Goal: Transaction & Acquisition: Purchase product/service

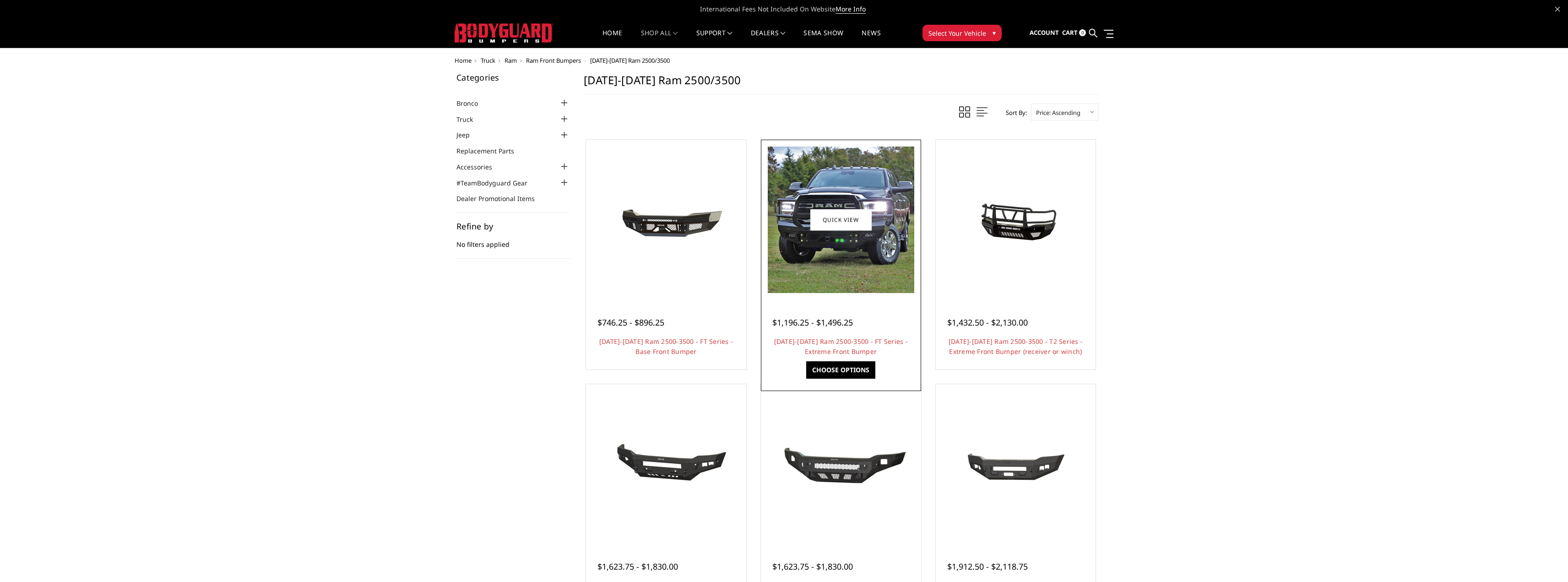
click at [841, 245] on img at bounding box center [841, 220] width 147 height 147
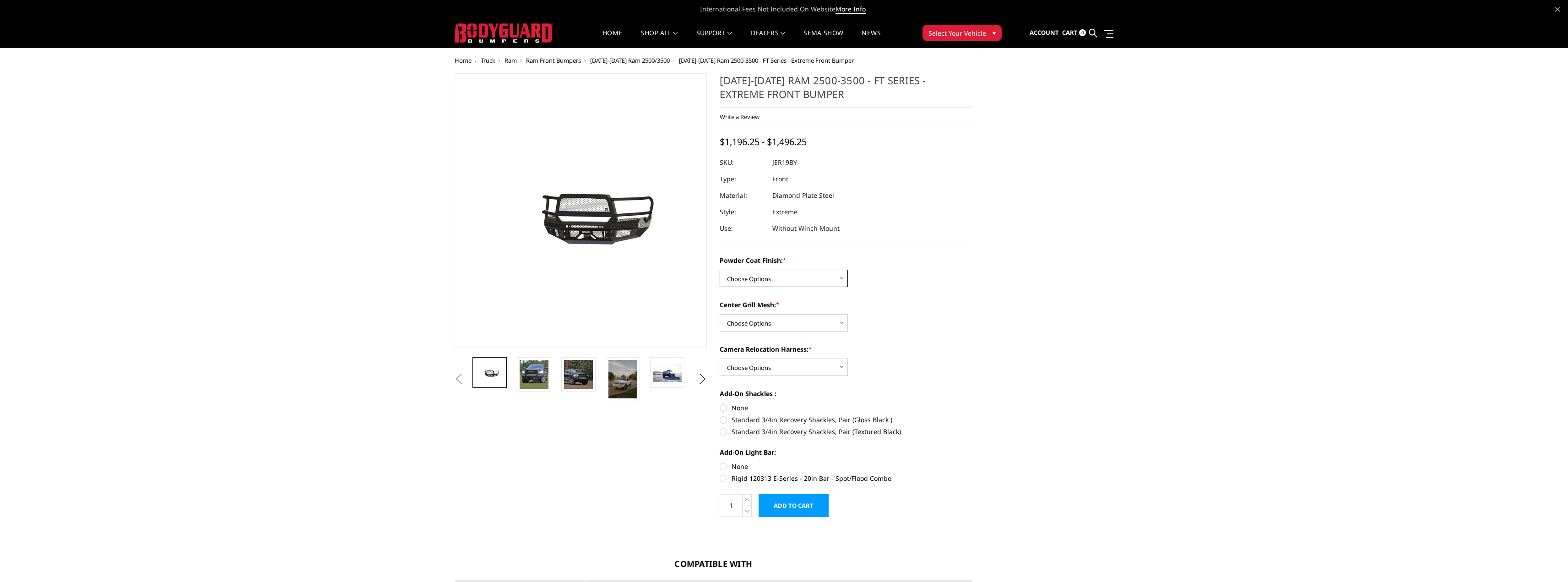
click at [774, 274] on select "Choose Options Bare Metal Gloss Black Powder Coat Textured Black Powder Coat" at bounding box center [783, 278] width 128 height 18
select select "3215"
click at [719, 270] on select "Choose Options Bare Metal Gloss Black Powder Coat Textured Black Powder Coat" at bounding box center [783, 278] width 128 height 18
click at [771, 333] on div "Powder Coat Finish: * Choose Options Bare Metal Gloss Black Powder Coat Texture…" at bounding box center [845, 369] width 252 height 226
click at [800, 314] on select "Choose Options WITH Expanded Metal in Center Grill WITHOUT Expanded Metal in Ce…" at bounding box center [783, 323] width 128 height 18
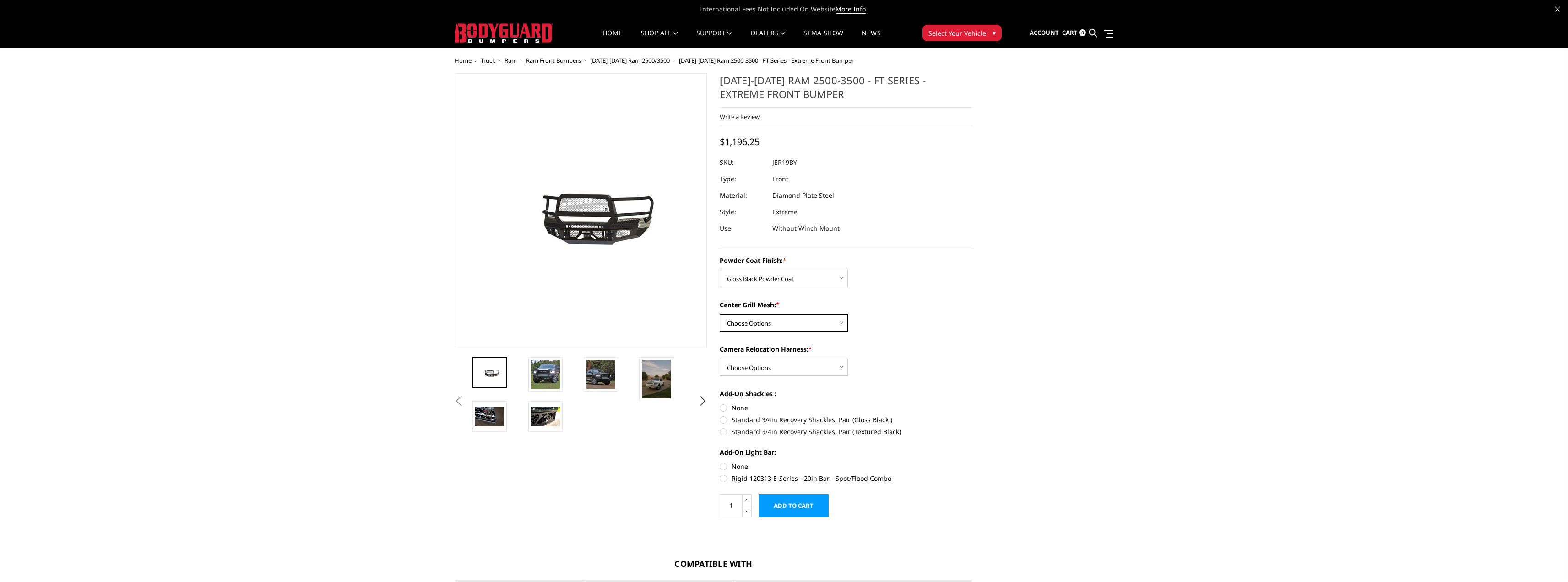
select select "3217"
click at [719, 314] on select "Choose Options WITH Expanded Metal in Center Grill WITHOUT Expanded Metal in Ce…" at bounding box center [783, 323] width 128 height 18
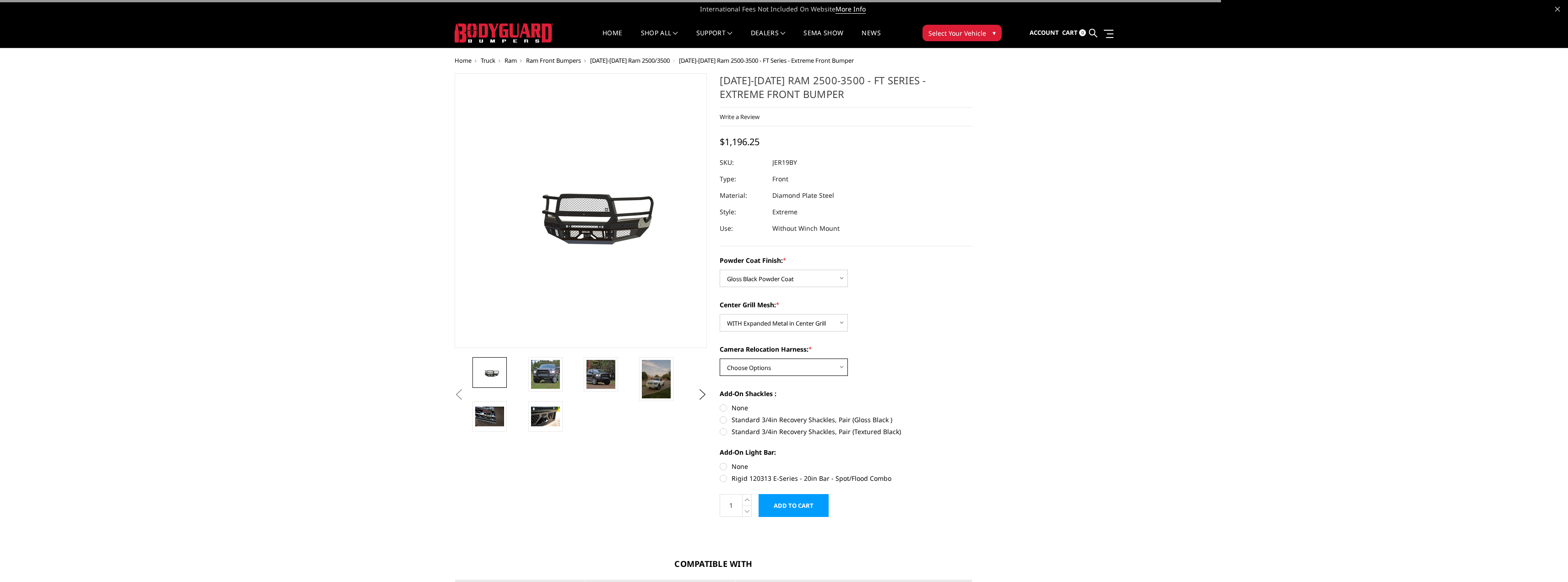
click at [779, 365] on select "Choose Options WITH Camera Relocation Harness WITHOUT Camera Relocation Harness" at bounding box center [783, 367] width 128 height 18
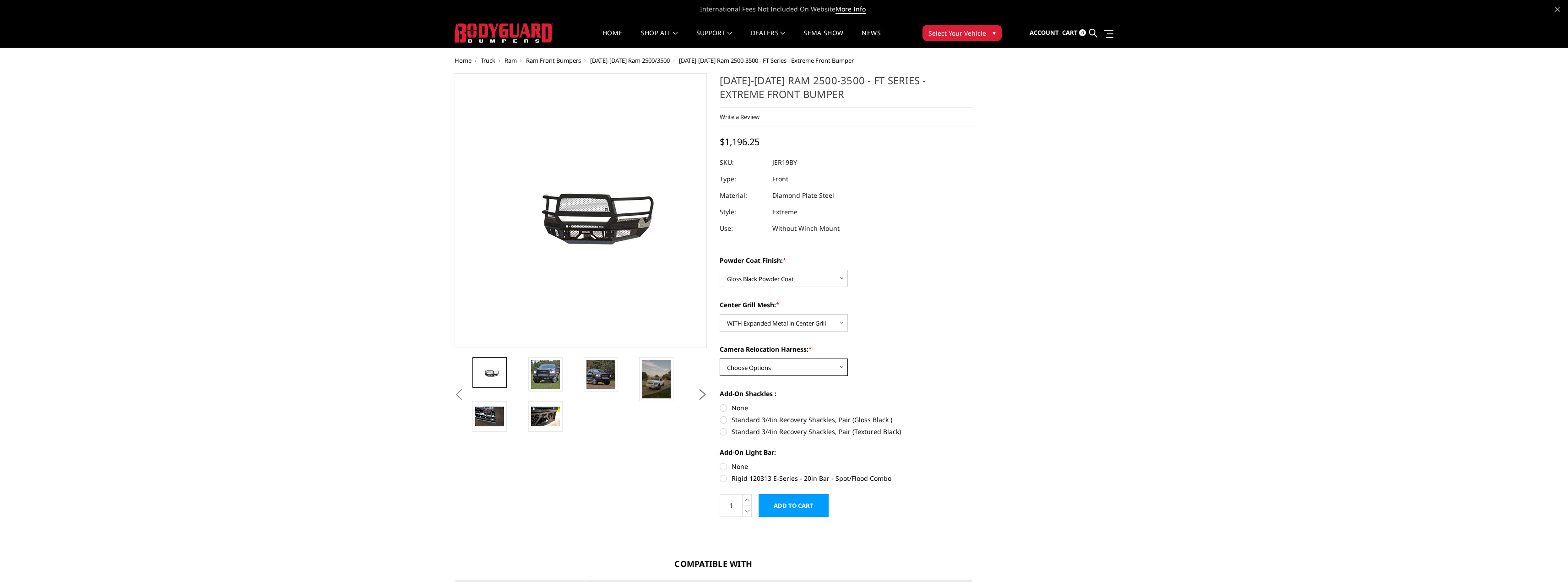
select select "3219"
click at [719, 358] on select "Choose Options WITH Camera Relocation Harness WITHOUT Camera Relocation Harness" at bounding box center [783, 367] width 128 height 18
click at [747, 93] on h1 "[DATE]-[DATE] Ram 2500-3500 - FT Series - Extreme Front Bumper" at bounding box center [845, 90] width 252 height 35
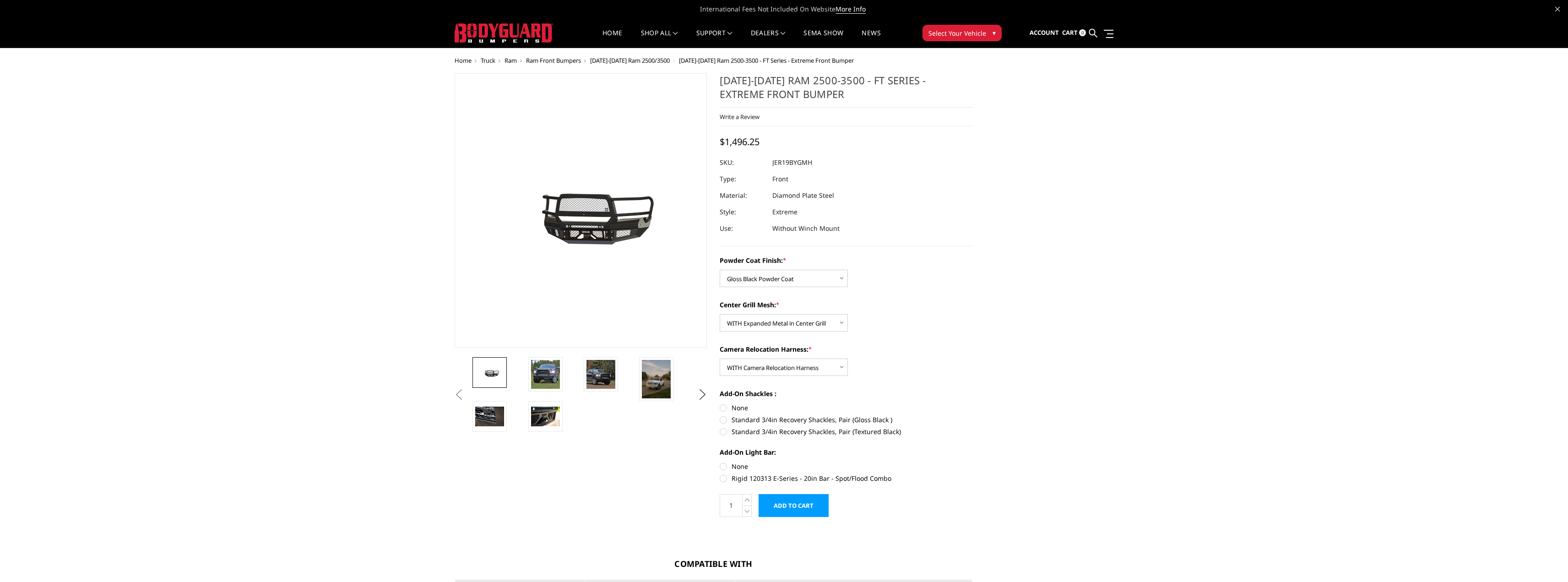
drag, startPoint x: 780, startPoint y: 79, endPoint x: 785, endPoint y: 79, distance: 5.0
click at [785, 79] on h1 "[DATE]-[DATE] Ram 2500-3500 - FT Series - Extreme Front Bumper" at bounding box center [845, 90] width 252 height 35
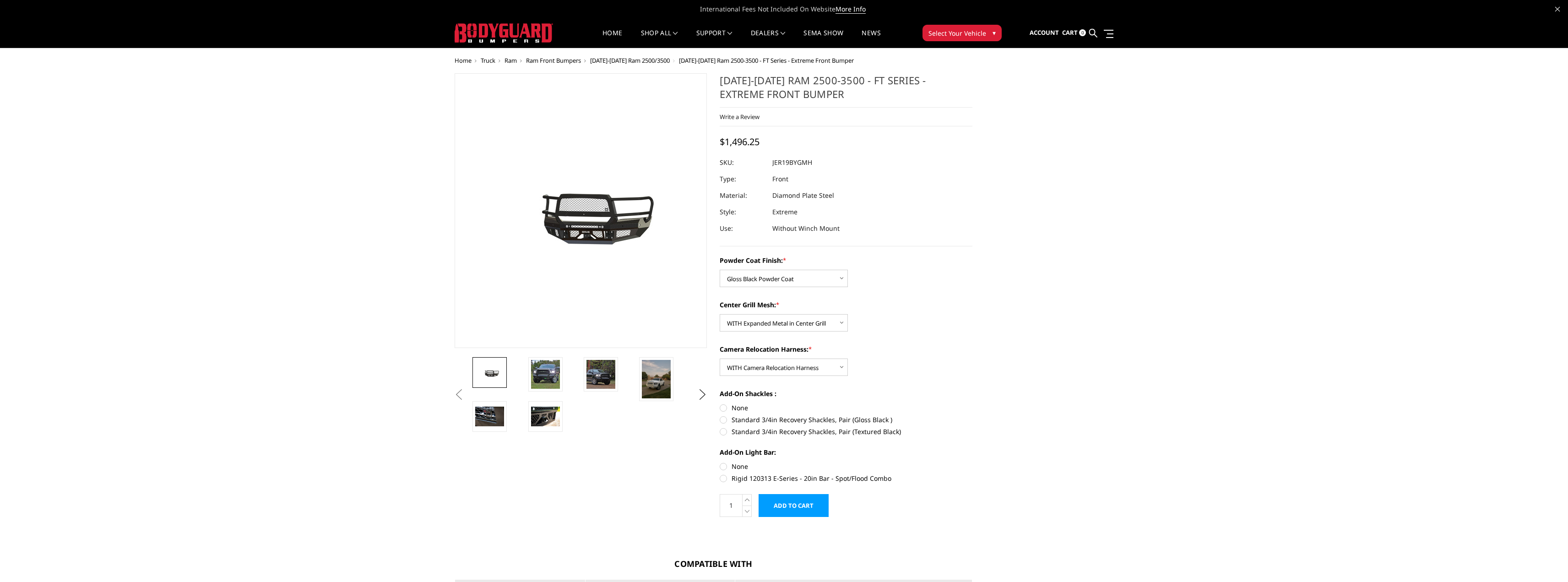
click at [757, 98] on h1 "[DATE]-[DATE] Ram 2500-3500 - FT Series - Extreme Front Bumper" at bounding box center [845, 90] width 252 height 35
drag, startPoint x: 786, startPoint y: 99, endPoint x: 651, endPoint y: 53, distance: 142.6
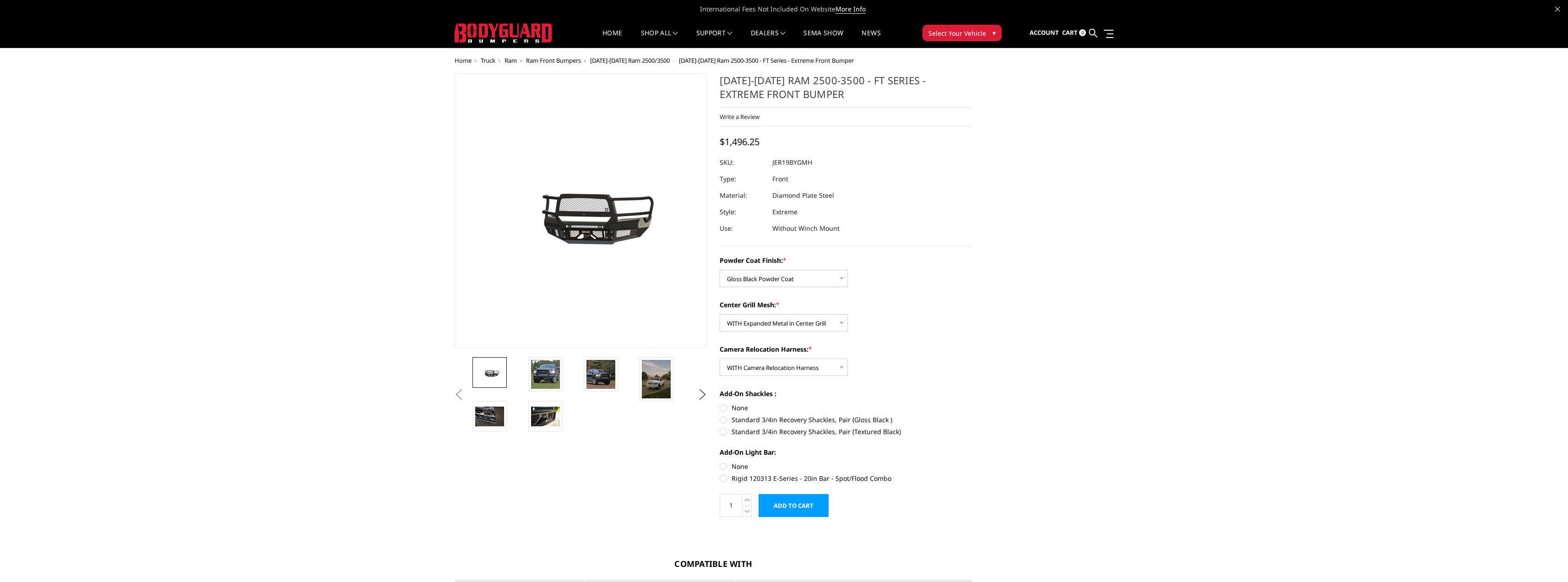
click at [786, 498] on input "Add to Cart" at bounding box center [794, 505] width 70 height 23
